Goal: Information Seeking & Learning: Stay updated

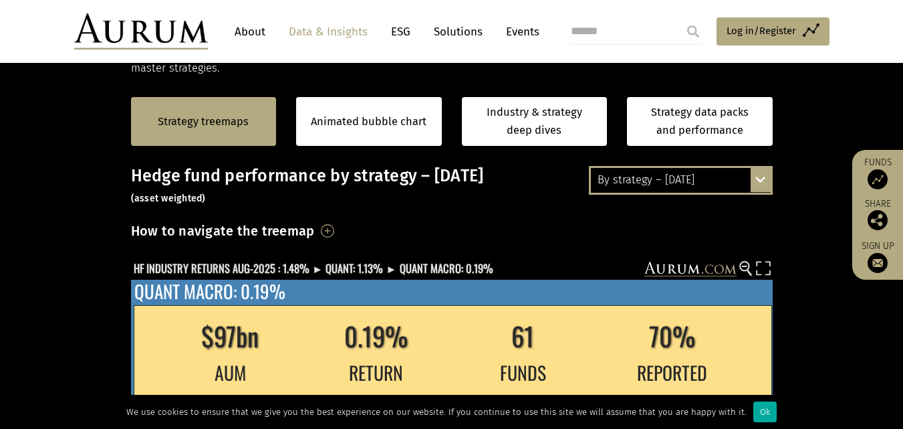
scroll to position [274, 0]
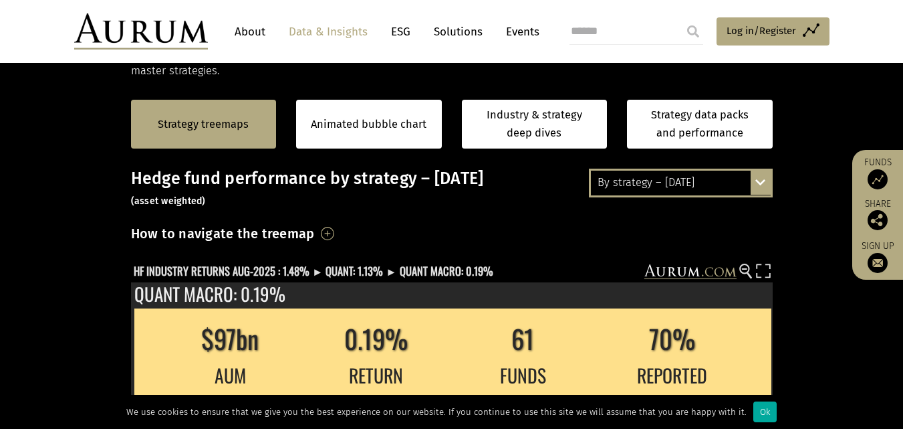
click at [728, 192] on div "By strategy – [DATE]" at bounding box center [681, 183] width 180 height 24
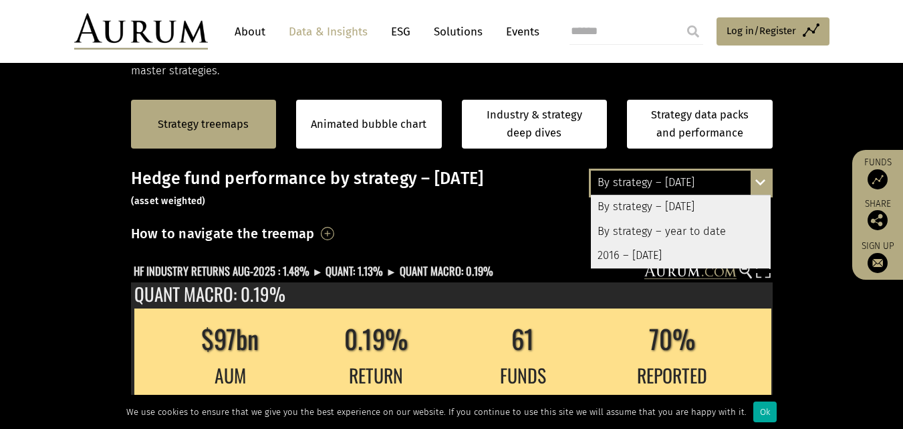
click at [698, 231] on div "By strategy – year to date" at bounding box center [681, 231] width 180 height 24
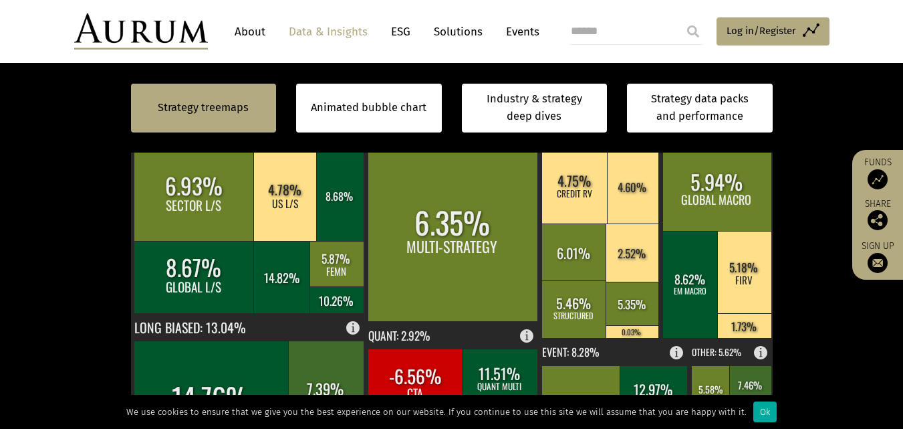
scroll to position [433, 0]
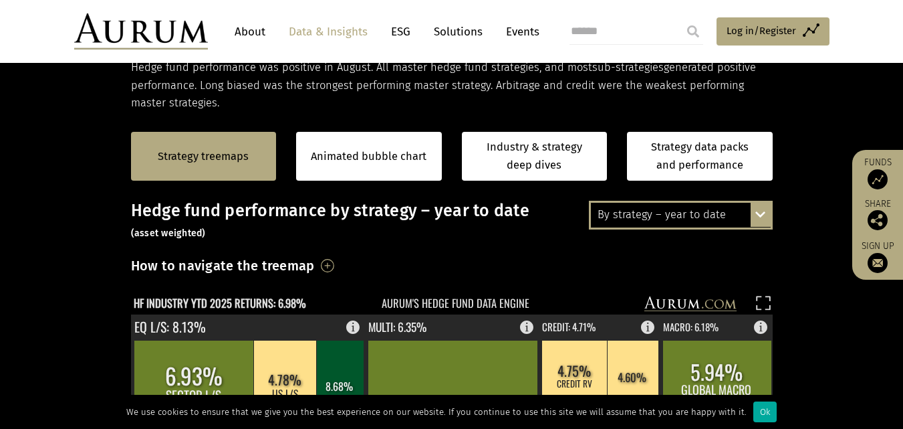
scroll to position [241, 0]
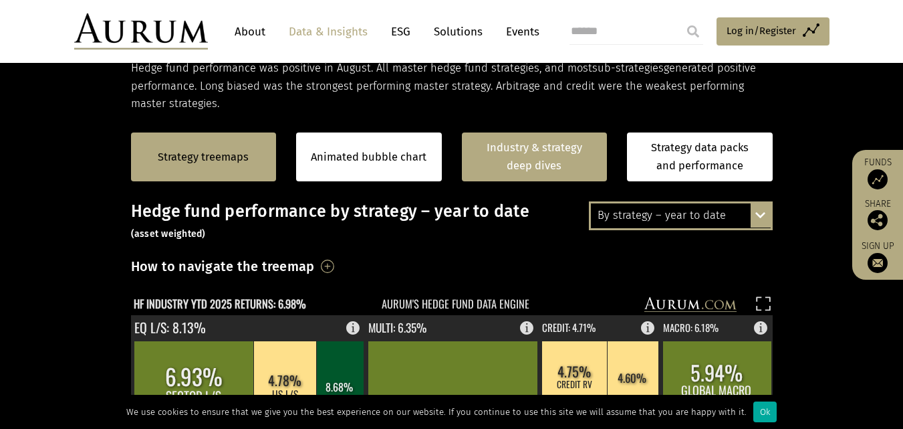
click at [543, 174] on link "Industry & strategy deep dives" at bounding box center [535, 156] width 146 height 49
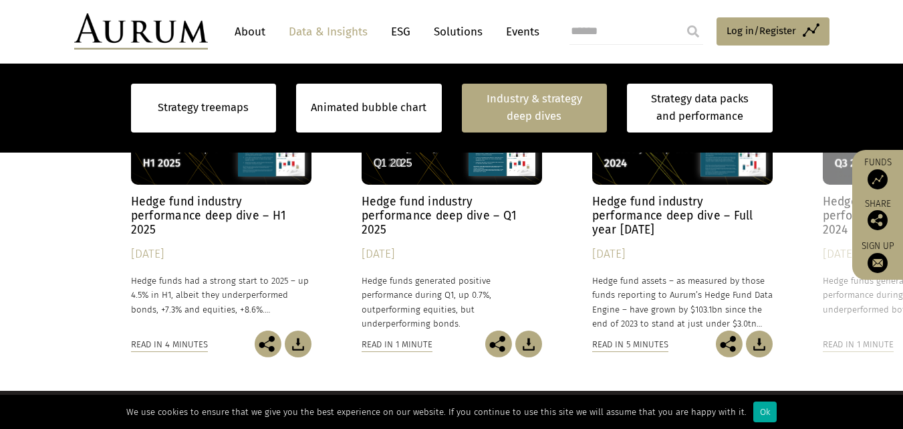
scroll to position [1333, 0]
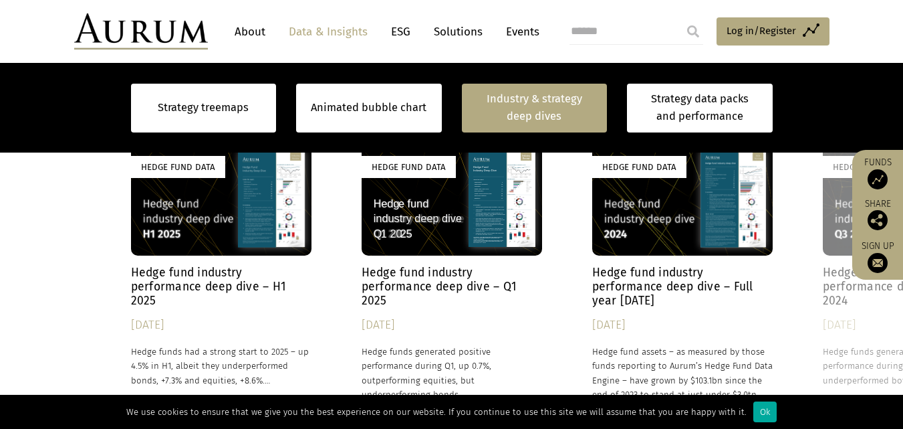
scroll to position [1333, 0]
